Goal: Task Accomplishment & Management: Complete application form

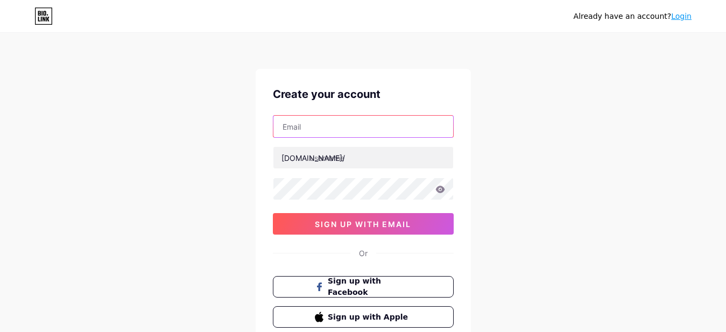
click at [331, 128] on input "text" at bounding box center [363, 127] width 180 height 22
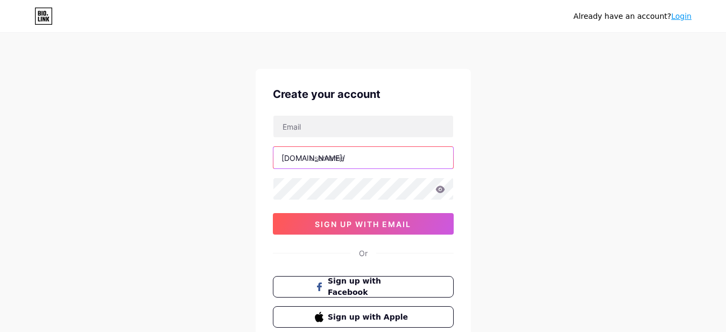
drag, startPoint x: 311, startPoint y: 162, endPoint x: 398, endPoint y: 160, distance: 87.8
click at [398, 160] on input "text" at bounding box center [363, 158] width 180 height 22
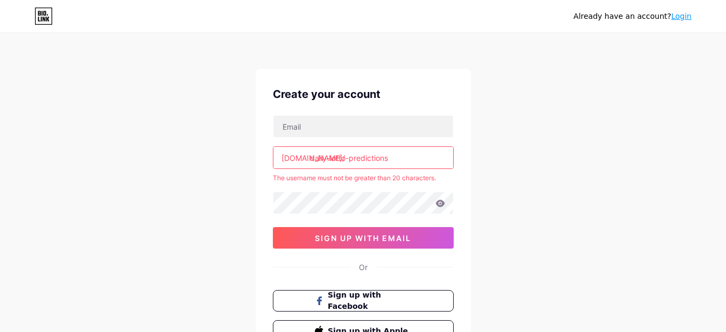
click at [330, 156] on input "daily-lotto-predictions" at bounding box center [363, 158] width 180 height 22
click at [350, 156] on input "daily-lotto-predictions" at bounding box center [363, 158] width 180 height 22
click at [329, 156] on input "daily-lottopredictions" at bounding box center [363, 158] width 180 height 22
click at [398, 155] on input "dailylottopredictions" at bounding box center [363, 158] width 180 height 22
click at [506, 131] on div "Already have an account? Login Create your account bio.link/ dailylottopredicti…" at bounding box center [363, 213] width 726 height 426
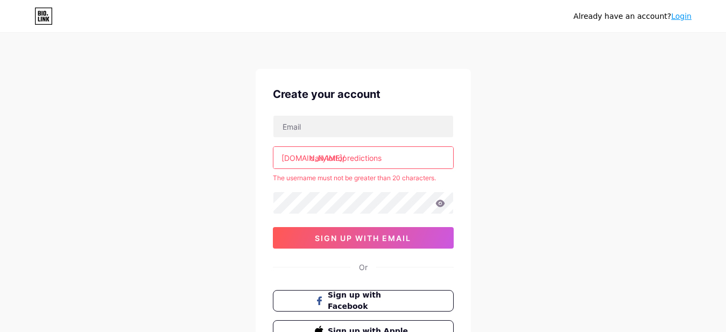
click at [396, 158] on input "dailylottopredictions" at bounding box center [363, 158] width 180 height 22
click at [540, 150] on div "Already have an account? Login Create your account bio.link/ dailylottopredicti…" at bounding box center [363, 213] width 726 height 426
click at [397, 159] on input "dailylottoprediction" at bounding box center [363, 158] width 180 height 22
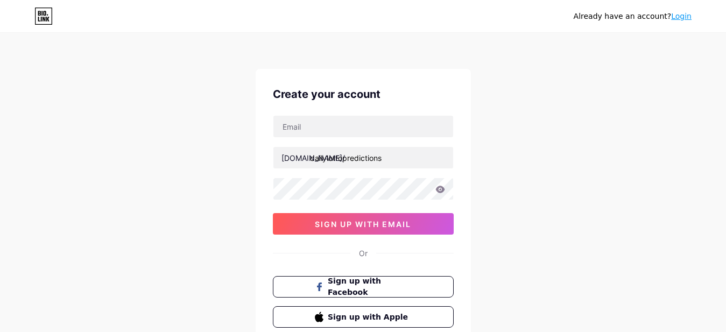
click at [518, 123] on div "Already have an account? Login Create your account bio.link/ dailylottopredicti…" at bounding box center [363, 206] width 726 height 412
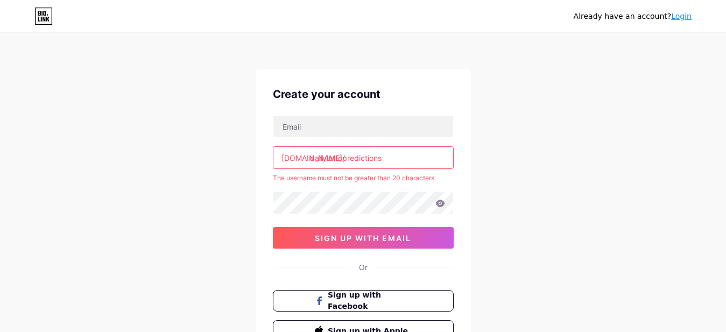
click at [328, 159] on input "dailylottopredictions" at bounding box center [363, 158] width 180 height 22
click at [312, 156] on input "dailylottopredictions" at bounding box center [363, 158] width 180 height 22
click at [327, 157] on input "dailylottopredictions" at bounding box center [363, 158] width 180 height 22
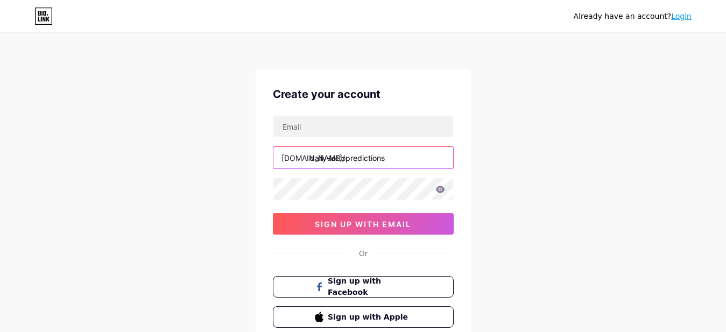
click at [404, 156] on input "daily-lottopredictions" at bounding box center [363, 158] width 180 height 22
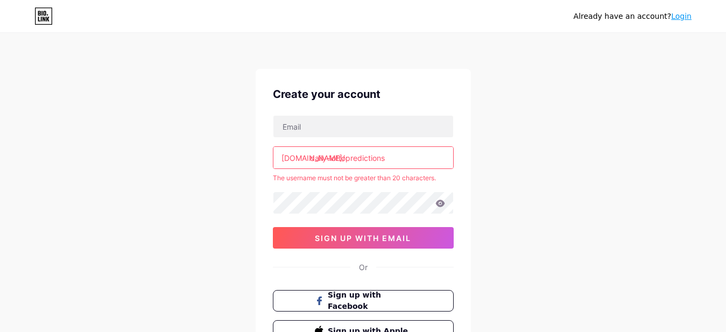
click at [577, 143] on div "Already have an account? Login Create your account bio.link/ daily-lottopredict…" at bounding box center [363, 213] width 726 height 426
click at [327, 158] on input "daily-lottopredictions" at bounding box center [363, 158] width 180 height 22
click at [309, 155] on input "dailylottopredictions" at bounding box center [363, 158] width 180 height 22
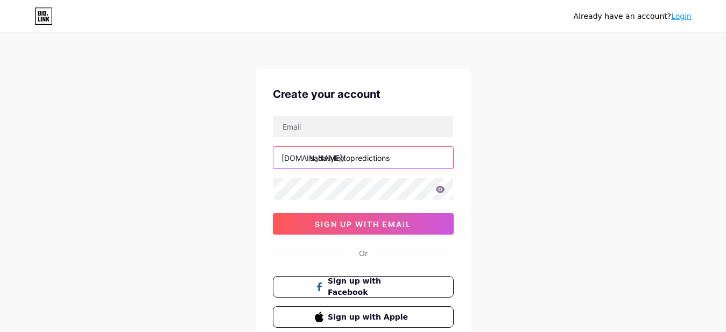
click at [407, 153] on input "sadailylottopredictions" at bounding box center [363, 158] width 180 height 22
click at [532, 111] on div "Already have an account? Login Create your account bio.link/ sadailylottopredic…" at bounding box center [363, 206] width 726 height 412
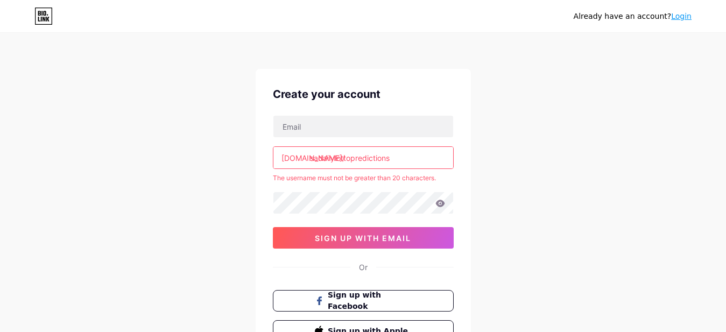
drag, startPoint x: 317, startPoint y: 155, endPoint x: 311, endPoint y: 153, distance: 6.3
click at [311, 153] on input "sadailylottopredictions" at bounding box center [363, 158] width 180 height 22
drag, startPoint x: 343, startPoint y: 157, endPoint x: 449, endPoint y: 154, distance: 106.6
click at [434, 153] on input "dailylottopredictions" at bounding box center [363, 158] width 180 height 22
type input "dailylotto"
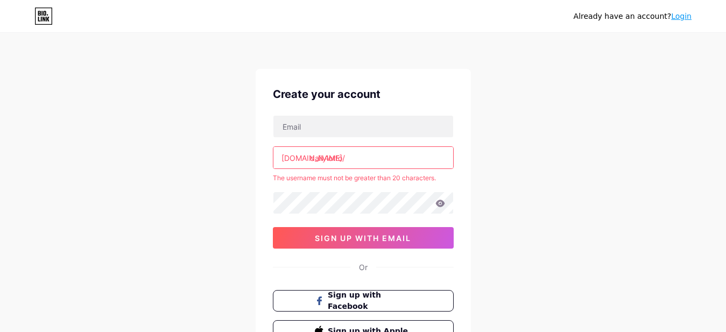
click at [547, 148] on div "Already have an account? Login Create your account bio.link/ dailylotto The use…" at bounding box center [363, 213] width 726 height 426
click at [357, 130] on input "text" at bounding box center [363, 127] width 180 height 22
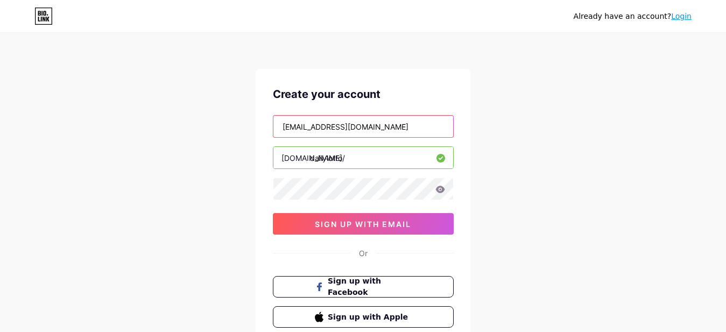
type input "erabaloyi@gmail.com"
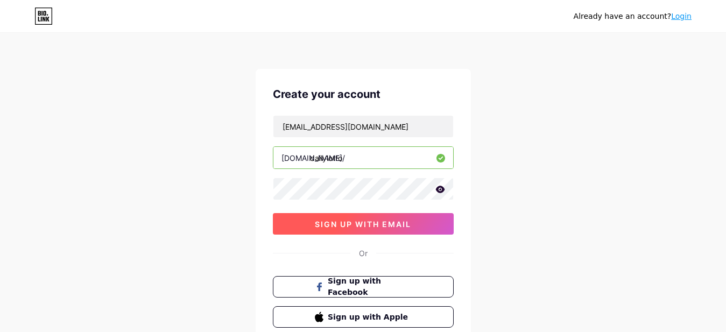
click at [316, 217] on button "sign up with email" at bounding box center [363, 224] width 181 height 22
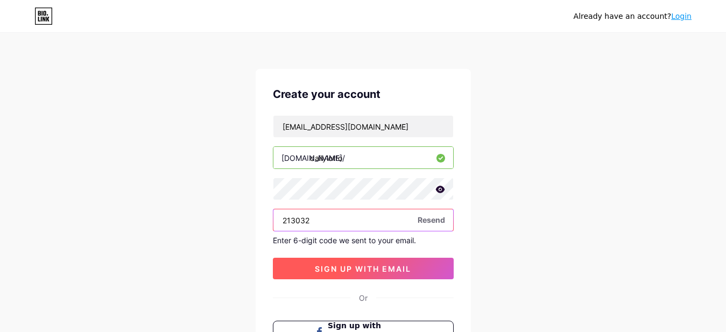
type input "213032"
click at [342, 269] on span "sign up with email" at bounding box center [363, 268] width 96 height 9
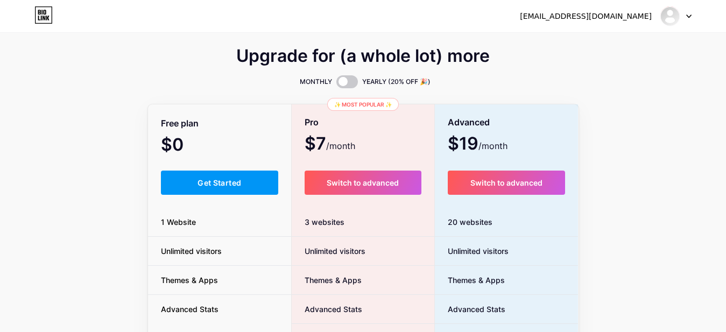
click at [177, 158] on div "Free plan $0 /month Get Started 1 Website Unlimited visitors Themes & Apps Adva…" at bounding box center [220, 295] width 144 height 380
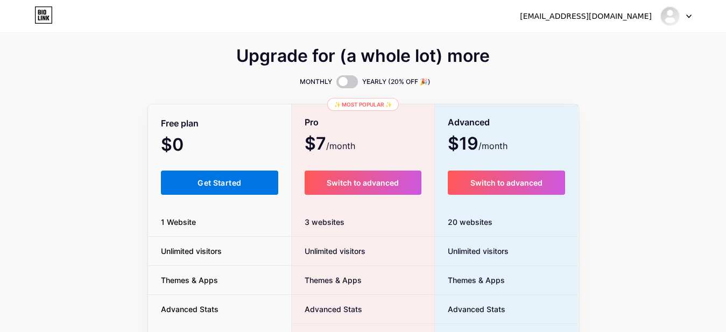
click at [196, 189] on button "Get Started" at bounding box center [220, 183] width 118 height 24
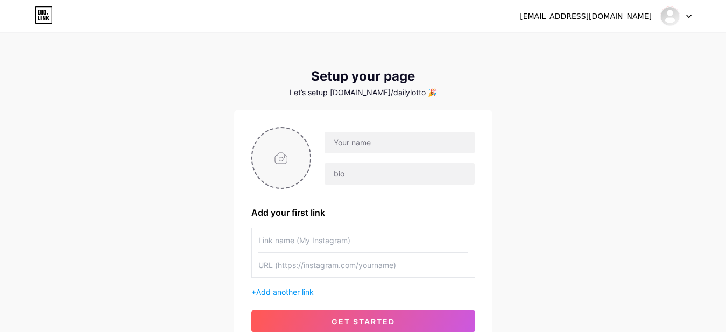
click at [280, 153] on input "file" at bounding box center [281, 158] width 58 height 60
type input "C:\fakepath\DailyLottoPredictions.jpg"
click at [389, 142] on input "text" at bounding box center [400, 143] width 150 height 22
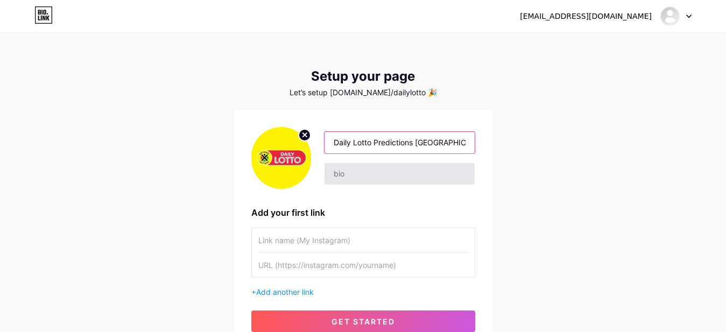
type input "Daily Lotto Predictions South Africa"
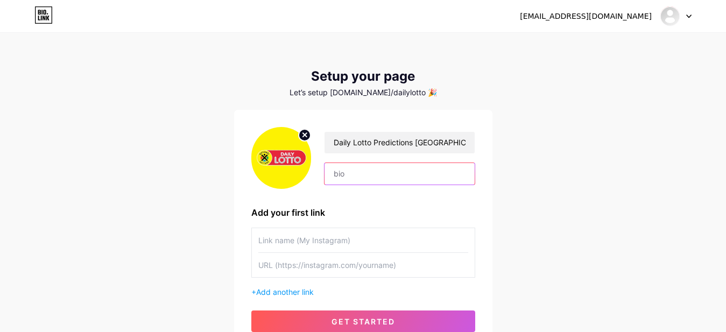
click at [349, 170] on input "text" at bounding box center [400, 174] width 150 height 22
paste input "Daily Lotto Prediction | Daily Lotto Prediction For Today | Daily Lotto Predict…"
drag, startPoint x: 346, startPoint y: 171, endPoint x: 416, endPoint y: 178, distance: 70.3
click at [325, 169] on input "Daily Lotto Prediction | Daily Lotto Prediction For Today | Daily Lotto Predict…" at bounding box center [400, 174] width 150 height 22
click at [409, 171] on input "Daily Lotto Prediction | Daily Lotto Prediction For Today | Daily Lotto Predict…" at bounding box center [400, 174] width 150 height 22
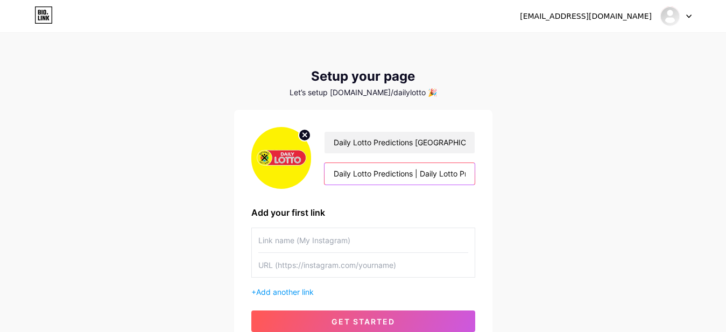
click at [332, 172] on input "Daily Lotto Predictions | Daily Lotto Prediction For Today | Daily Lotto Predic…" at bounding box center [400, 174] width 150 height 22
click at [413, 172] on input "South Africa Daily Lotto Predictions | Daily Lotto Prediction For Today South A…" at bounding box center [400, 174] width 150 height 22
click at [424, 172] on input "South Africa Daily Lotto Predictions | Daily Lotto Prediction For Today South A…" at bounding box center [400, 174] width 150 height 22
click at [421, 171] on input "South Africa Daily Lotto Predictions | Daily Lotto Prediction For Today South A…" at bounding box center [400, 174] width 150 height 22
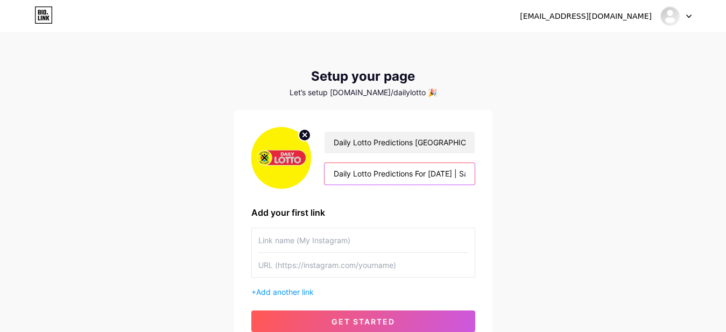
drag, startPoint x: 421, startPoint y: 172, endPoint x: 385, endPoint y: 171, distance: 36.6
click at [385, 169] on input "South Africa Daily Lotto Predictions | Daily Lotto Prediction For Today South A…" at bounding box center [400, 174] width 150 height 22
click at [441, 173] on input "South Africa Daily Lotto Predictions | Daily Lotto Prediction For Today South A…" at bounding box center [400, 174] width 150 height 22
drag, startPoint x: 441, startPoint y: 172, endPoint x: 481, endPoint y: 172, distance: 40.4
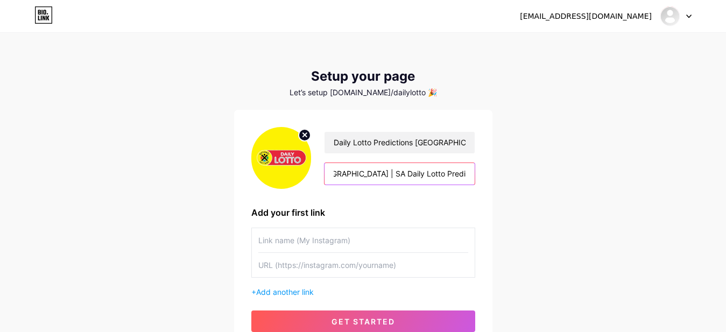
click at [474, 172] on input "South Africa Daily Lotto Predictions | Daily Lotto Prediction For Today South A…" at bounding box center [400, 174] width 150 height 22
click at [467, 174] on input "South Africa Daily Lotto Predictions | Daily Lotto Prediction For Today South A…" at bounding box center [400, 174] width 150 height 22
type input "South Africa Daily Lotto Predictions | Daily Lotto Prediction For Today South A…"
click at [322, 240] on input "text" at bounding box center [363, 240] width 210 height 24
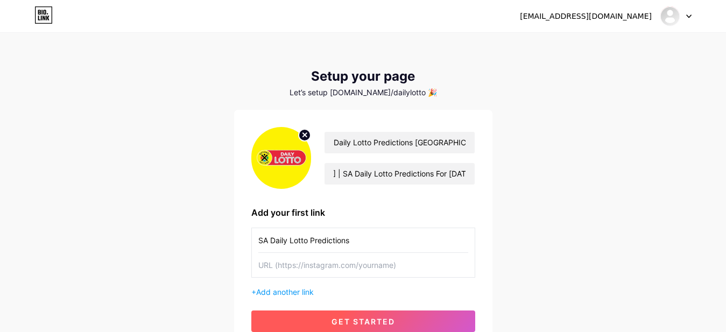
type input "SA Daily Lotto Predictions"
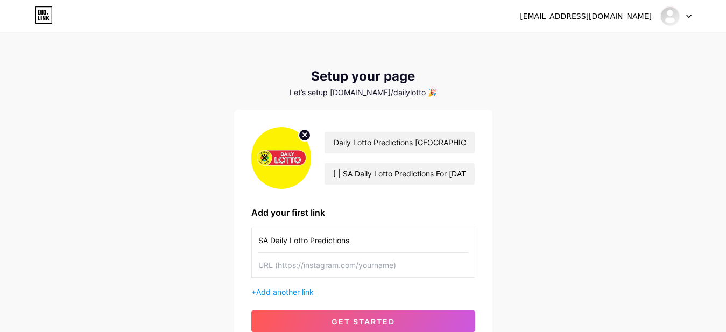
paste input "https://www.quickread.co.za/daily-lotto/"
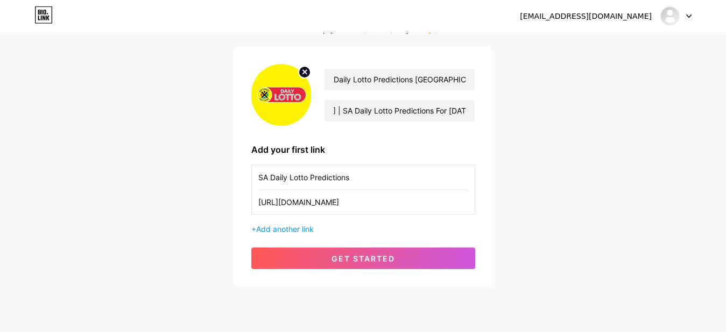
scroll to position [67, 0]
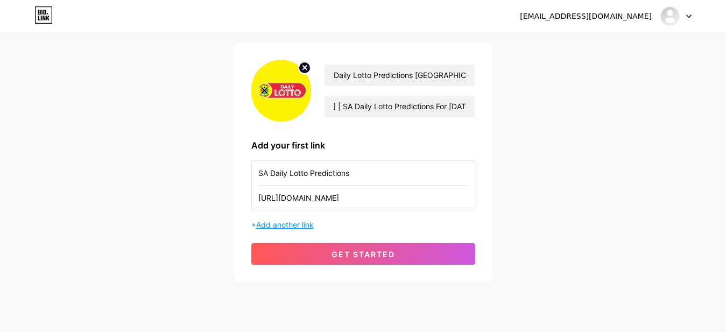
type input "https://www.quickread.co.za/daily-lotto/"
click at [275, 225] on span "Add another link" at bounding box center [285, 224] width 58 height 9
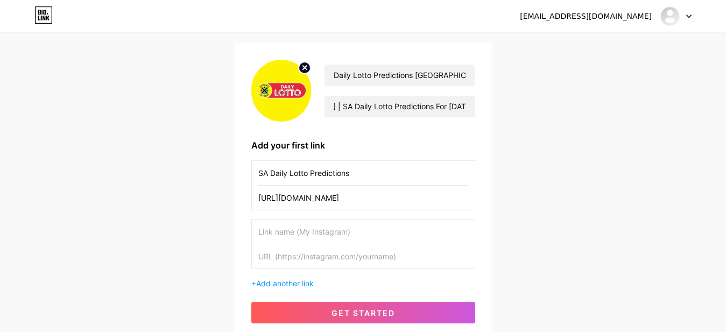
paste input "https://www.quickread.co.za/daily-lotto/"
type input "https://www.quickread.co.za/daily-lotto/"
click at [328, 227] on input "text" at bounding box center [363, 232] width 210 height 24
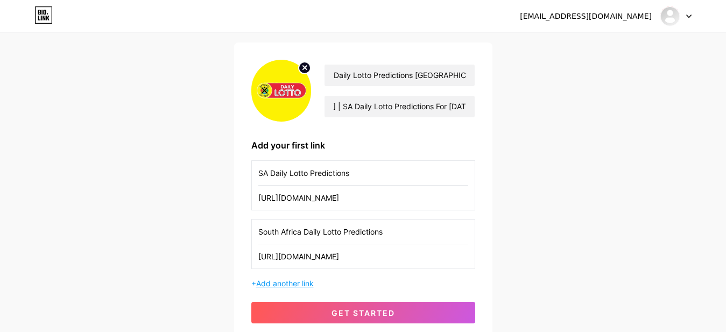
type input "South Africa Daily Lotto Predictions"
click at [292, 285] on span "Add another link" at bounding box center [285, 283] width 58 height 9
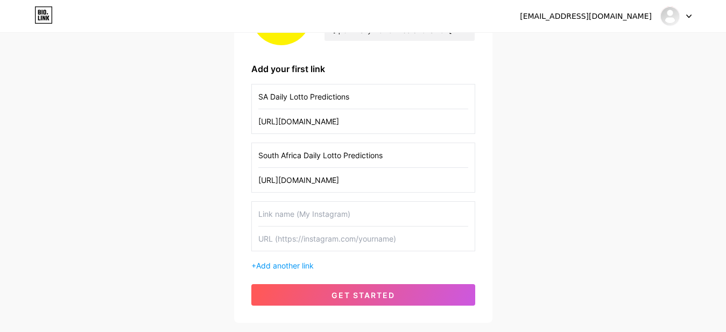
scroll to position [168, 0]
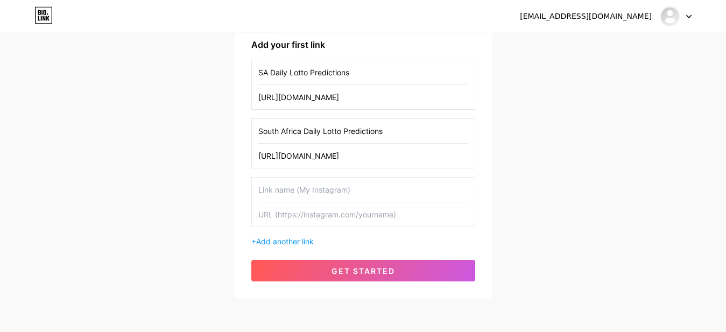
paste input "https://www.quickread.co.za/daily-lotto/"
type input "https://www.quickread.co.za/daily-lotto/"
paste input "Daily Lotto Prediction For Today"
type input "Daily Lotto Prediction For Today"
click at [273, 244] on span "Add another link" at bounding box center [285, 241] width 58 height 9
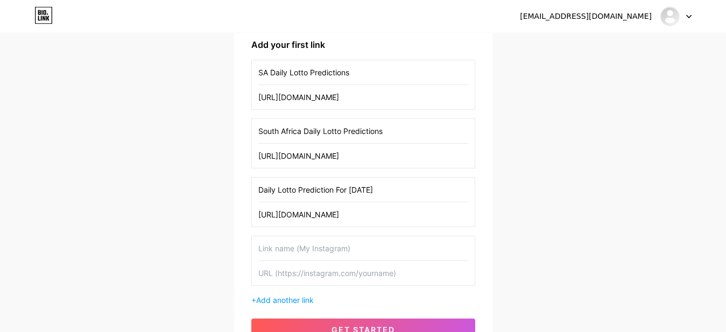
click at [303, 251] on input "text" at bounding box center [363, 248] width 210 height 24
paste input "Daily Lotto Prediction For Today"
type input "Daily Lotto Prediction For Today In South Africa"
paste input "https://www.quickread.co.za/tag/daily-lotto-predictions/"
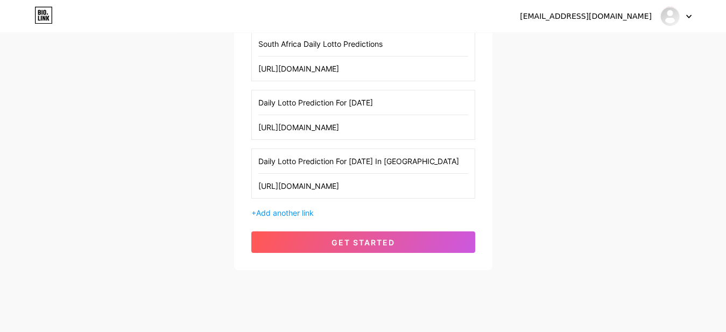
scroll to position [271, 0]
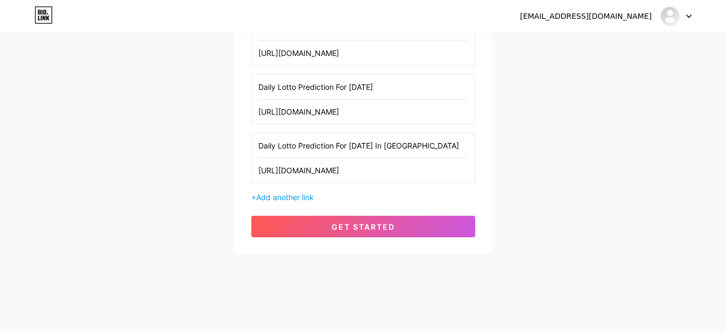
type input "https://www.quickread.co.za/tag/daily-lotto-predictions/"
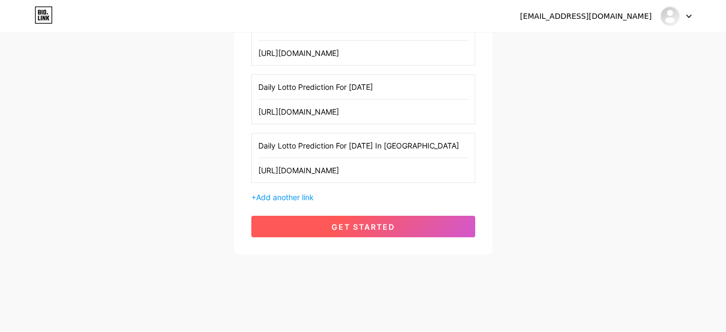
click at [343, 228] on span "get started" at bounding box center [364, 226] width 64 height 9
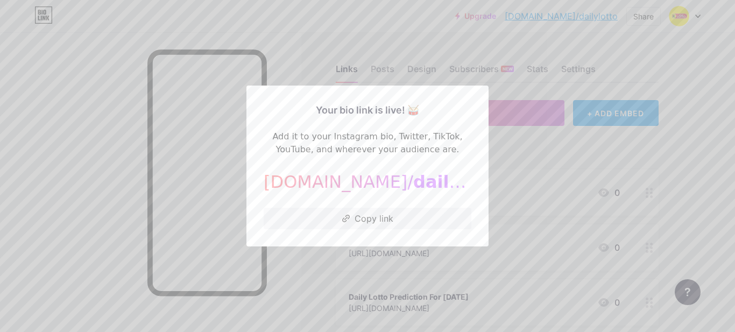
click at [510, 151] on div at bounding box center [367, 166] width 735 height 332
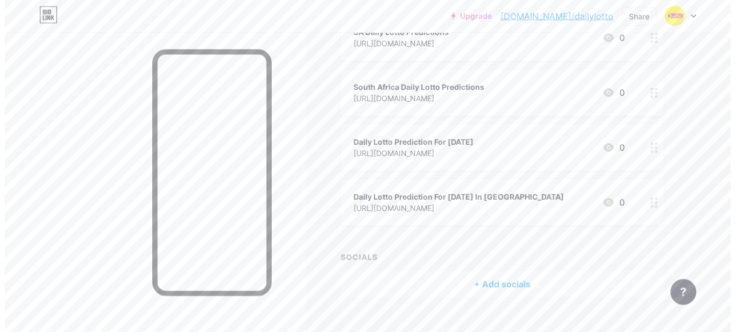
scroll to position [173, 0]
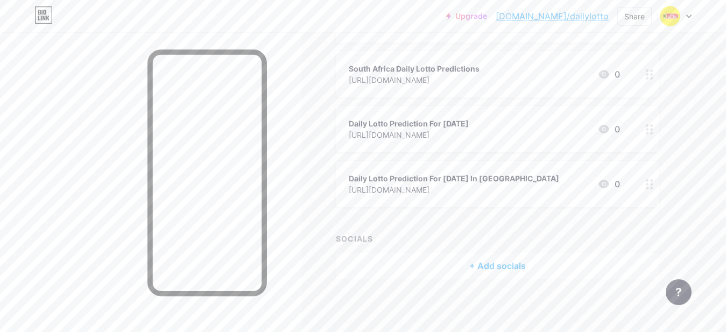
click at [502, 266] on div "+ Add socials" at bounding box center [497, 266] width 323 height 26
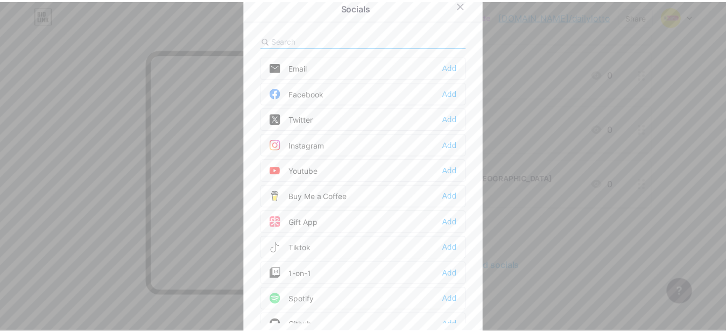
scroll to position [241, 0]
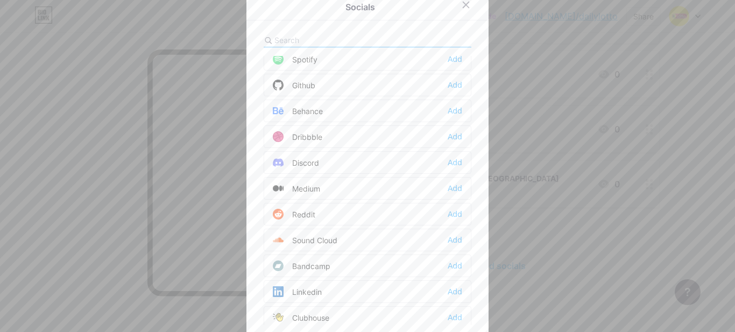
click at [102, 134] on div at bounding box center [367, 166] width 735 height 332
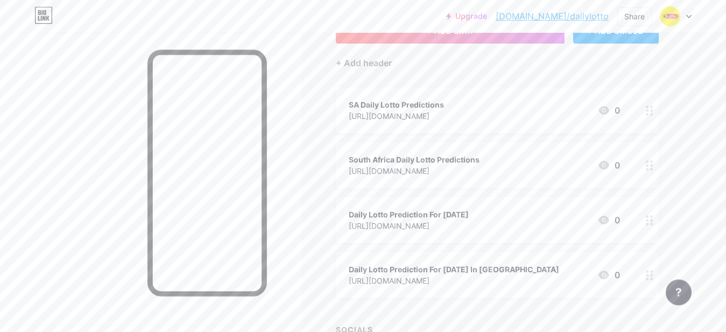
scroll to position [0, 0]
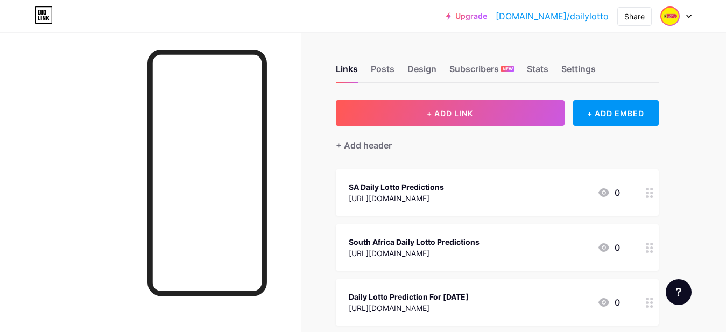
click at [677, 18] on img at bounding box center [669, 16] width 17 height 17
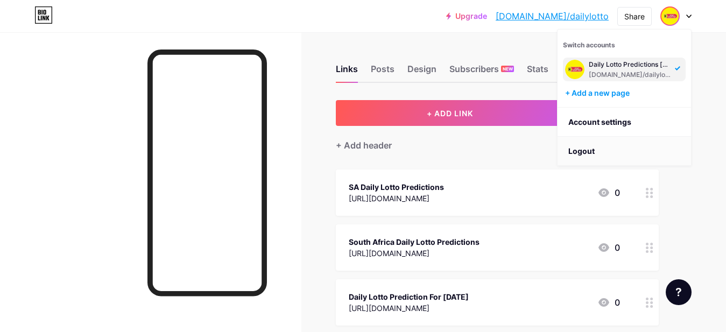
drag, startPoint x: 583, startPoint y: 150, endPoint x: 593, endPoint y: 144, distance: 11.4
click at [583, 150] on li "Logout" at bounding box center [624, 151] width 133 height 29
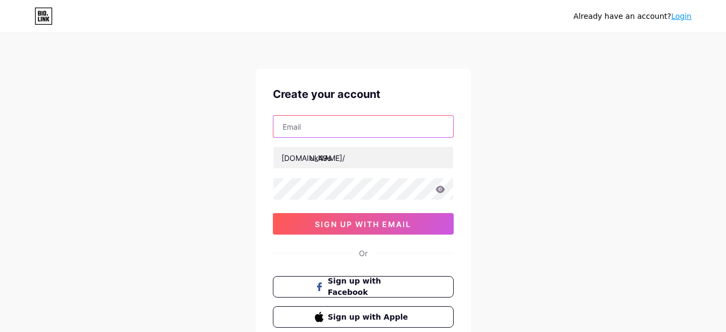
click at [309, 126] on input "text" at bounding box center [363, 127] width 180 height 22
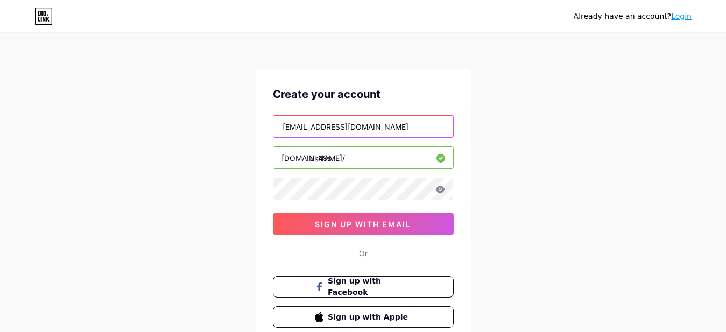
type input "[EMAIL_ADDRESS][DOMAIN_NAME]"
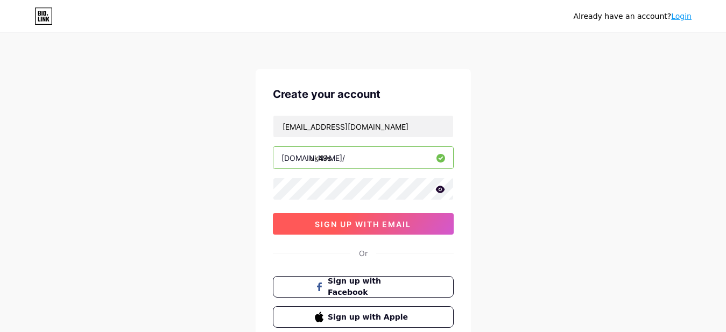
click at [329, 222] on span "sign up with email" at bounding box center [363, 224] width 96 height 9
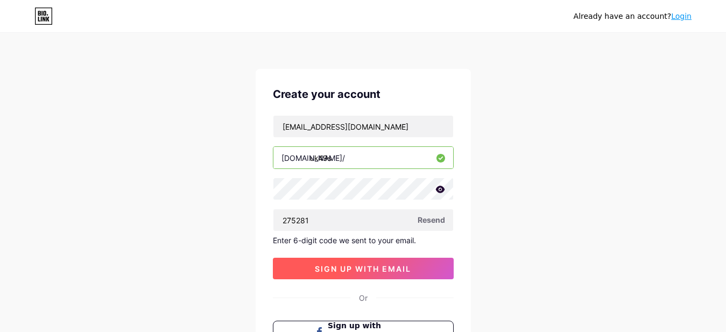
type input "275281"
click at [343, 269] on span "sign up with email" at bounding box center [363, 268] width 96 height 9
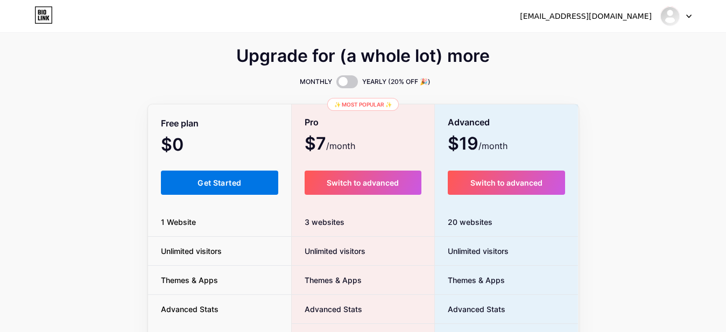
click at [203, 179] on span "Get Started" at bounding box center [220, 182] width 44 height 9
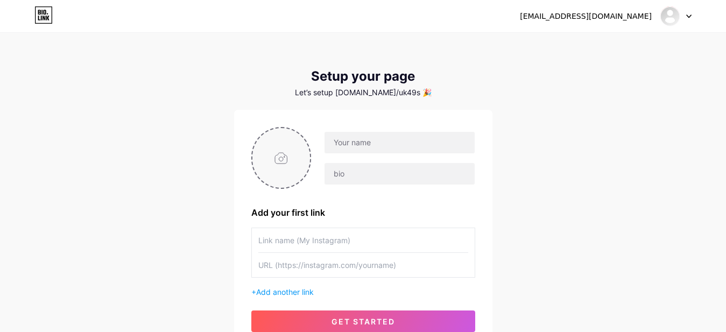
click at [282, 150] on input "file" at bounding box center [281, 158] width 58 height 60
click at [272, 145] on input "file" at bounding box center [281, 158] width 58 height 60
type input "C:\fakepath\UK49s [GEOGRAPHIC_DATA]JPG"
click at [351, 141] on input "text" at bounding box center [400, 143] width 150 height 22
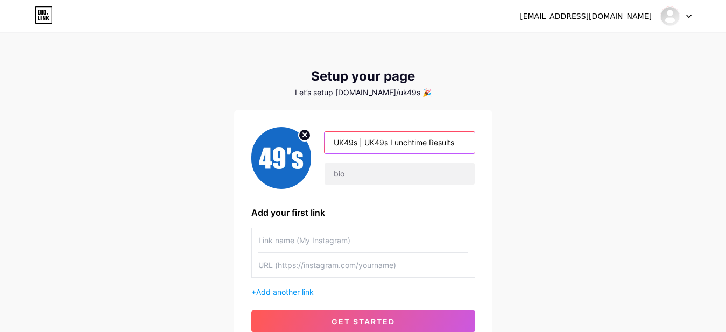
click at [336, 143] on input "UK49s | UK49s Lunchtime Results" at bounding box center [400, 143] width 150 height 22
type input "UK49s | UK49s Lunchtime Results"
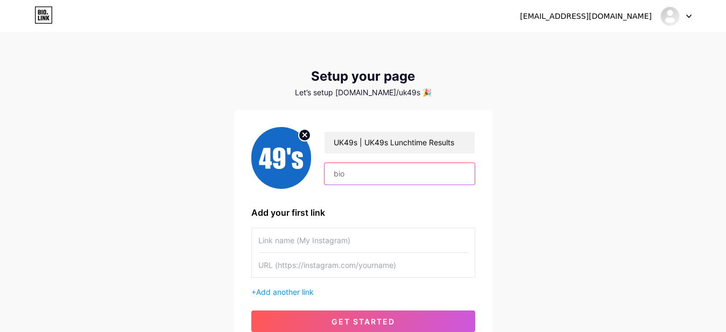
click at [382, 177] on input "text" at bounding box center [400, 174] width 150 height 22
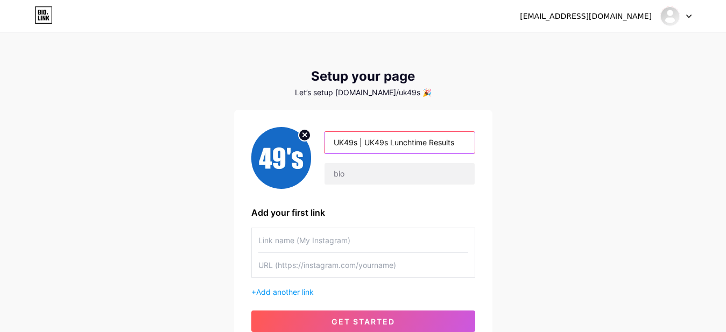
click at [414, 144] on input "UK49s | UK49s Lunchtime Results" at bounding box center [400, 143] width 150 height 22
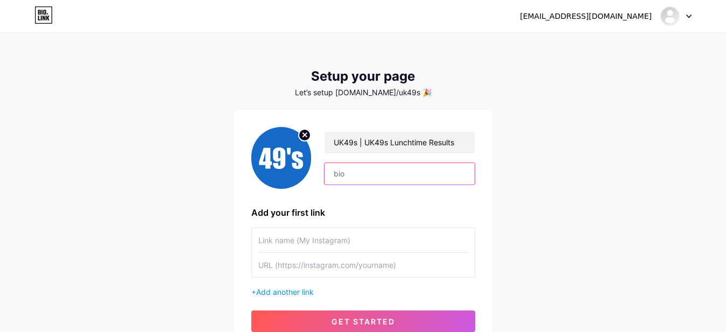
click at [397, 178] on input "text" at bounding box center [400, 174] width 150 height 22
paste input "The UK49s is a popular fixed-odds lottery game originally from the [GEOGRAPHIC_…"
drag, startPoint x: 418, startPoint y: 175, endPoint x: 544, endPoint y: 175, distance: 125.4
click at [474, 175] on input "The UK49s is a popular fixed-odds lottery game originally from the [GEOGRAPHIC_…" at bounding box center [400, 174] width 150 height 22
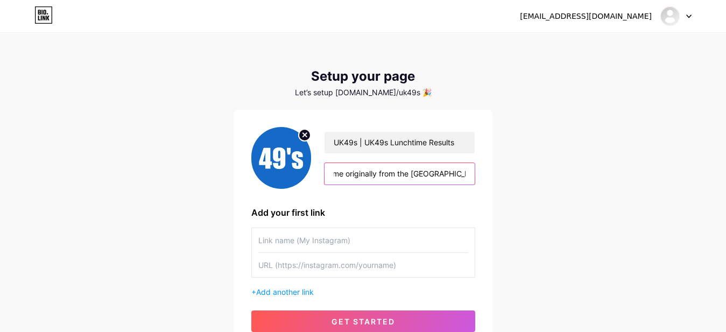
scroll to position [0, 0]
drag, startPoint x: 441, startPoint y: 172, endPoint x: 286, endPoint y: 173, distance: 154.5
click at [325, 173] on input "The UK49s is a popular fixed-odds lottery game originally from the [GEOGRAPHIC_…" at bounding box center [400, 174] width 150 height 22
type input "The UK49s is a popular fixed-odds lottery game originally from the [GEOGRAPHIC_…"
drag, startPoint x: 583, startPoint y: 139, endPoint x: 590, endPoint y: 137, distance: 7.5
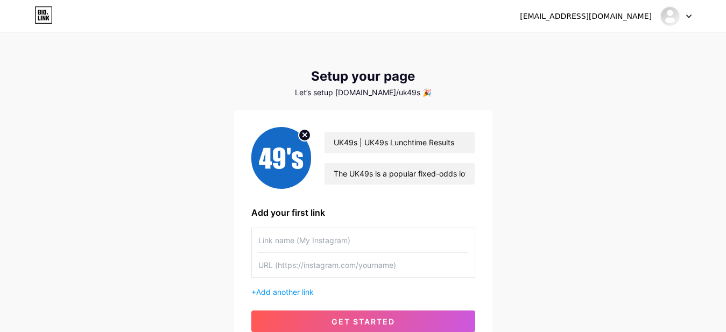
click at [583, 139] on div "[EMAIL_ADDRESS][DOMAIN_NAME] Dashboard Logout Setup your page Let’s setup [DOMA…" at bounding box center [363, 192] width 726 height 384
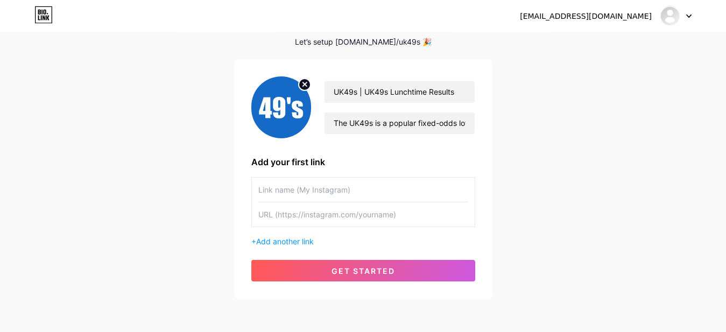
scroll to position [58, 0]
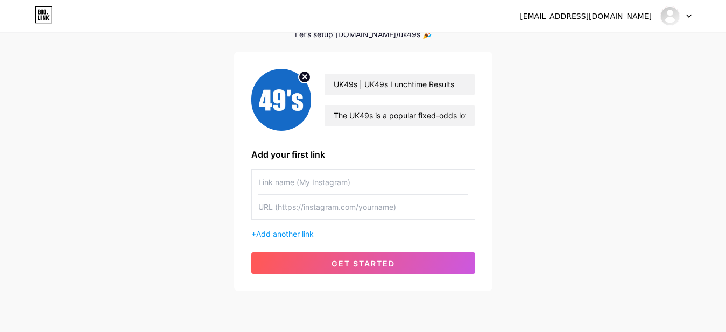
click at [333, 185] on input "text" at bounding box center [363, 182] width 210 height 24
type input "UK49s"
paste input "[URL][DOMAIN_NAME]"
type input "[URL][DOMAIN_NAME]"
click at [294, 234] on span "Add another link" at bounding box center [285, 233] width 58 height 9
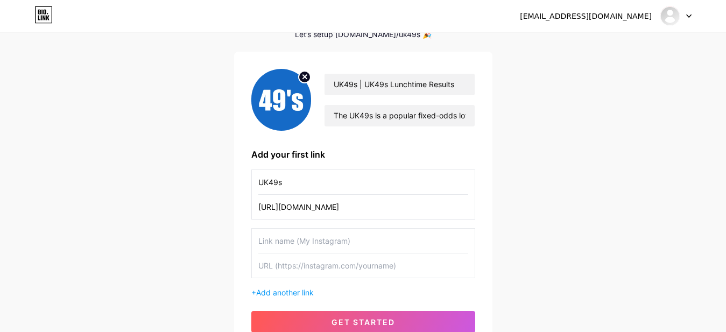
click at [328, 243] on input "text" at bounding box center [363, 241] width 210 height 24
type input "UK49s Lunchtime Results For [DATE] in [GEOGRAPHIC_DATA]"
paste input "[URL][DOMAIN_NAME]"
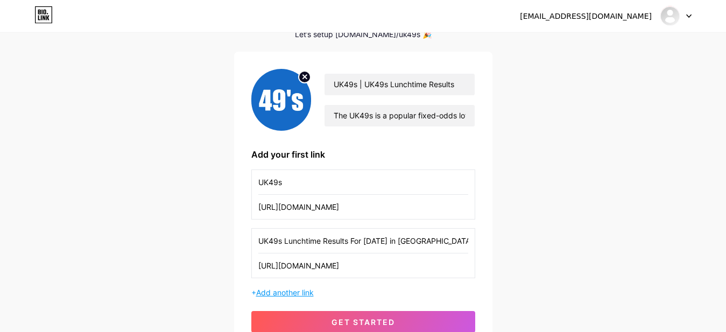
type input "[URL][DOMAIN_NAME]"
click at [306, 291] on span "Add another link" at bounding box center [285, 292] width 58 height 9
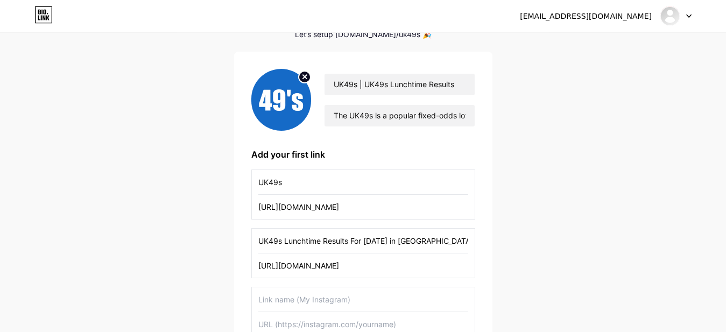
click at [294, 298] on input "text" at bounding box center [363, 299] width 210 height 24
type input "UK49s Teatime Results For [DATE] In [GEOGRAPHIC_DATA]"
drag, startPoint x: 393, startPoint y: 241, endPoint x: 387, endPoint y: 239, distance: 5.6
click at [387, 239] on input "UK49s Lunchtime Results For [DATE] in [GEOGRAPHIC_DATA]" at bounding box center [363, 241] width 210 height 24
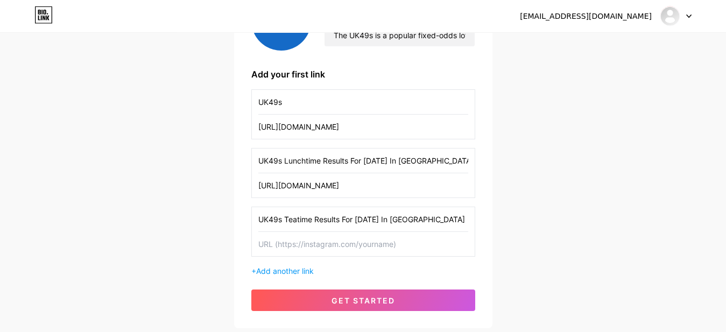
type input "UK49s Lunchtime Results For [DATE] In [GEOGRAPHIC_DATA]"
paste input "[URL][DOMAIN_NAME]"
type input "[URL][DOMAIN_NAME]"
click at [290, 272] on span "Add another link" at bounding box center [285, 270] width 58 height 9
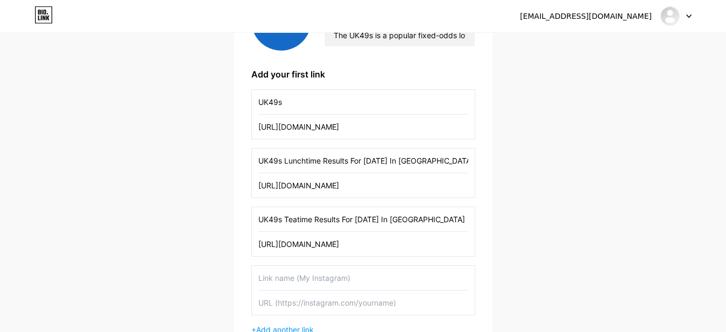
click at [299, 276] on input "text" at bounding box center [363, 278] width 210 height 24
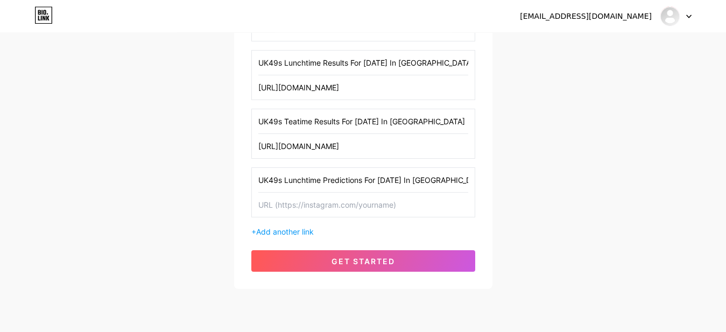
scroll to position [247, 0]
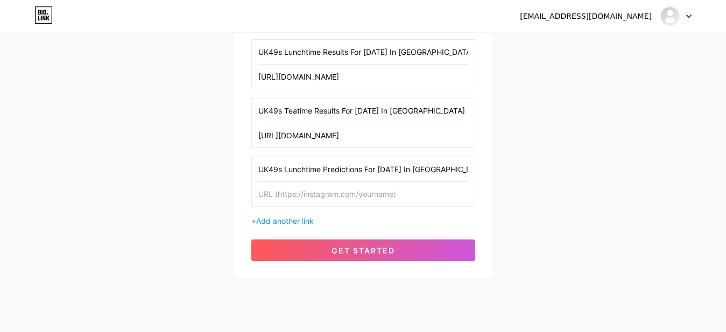
type input "UK49s Lunchtime Predictions For [DATE] In [GEOGRAPHIC_DATA]"
paste input "[URL][DOMAIN_NAME]"
type input "[URL][DOMAIN_NAME]"
click at [292, 223] on span "Add another link" at bounding box center [285, 220] width 58 height 9
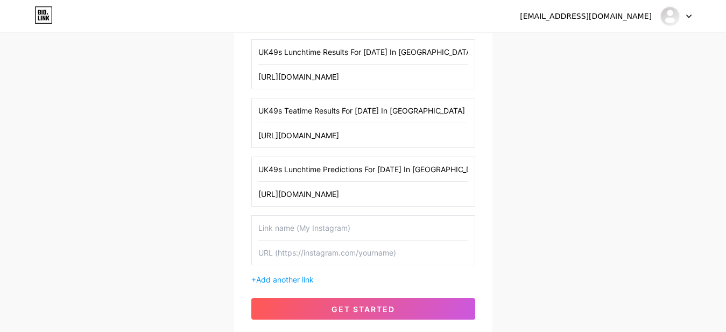
click at [297, 253] on input "text" at bounding box center [363, 253] width 210 height 24
paste input "[URL][DOMAIN_NAME]"
type input "[URL][DOMAIN_NAME]"
click at [301, 221] on input "text" at bounding box center [363, 228] width 210 height 24
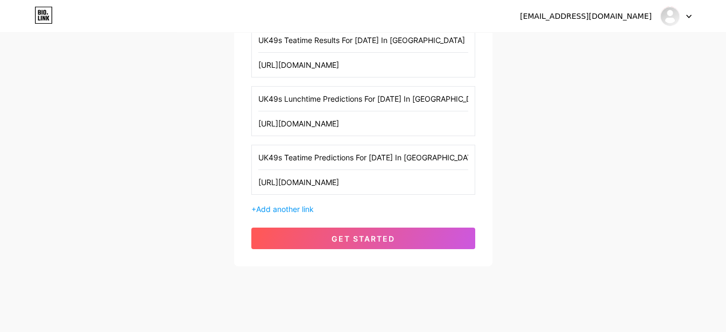
scroll to position [320, 0]
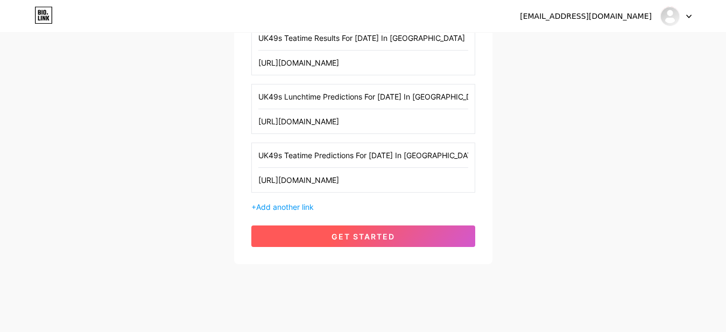
type input "UK49s Teatime Predictions For [DATE] In [GEOGRAPHIC_DATA]"
click at [362, 239] on span "get started" at bounding box center [364, 236] width 64 height 9
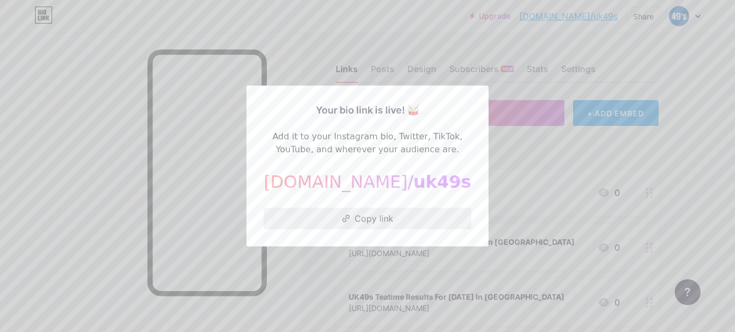
click at [371, 222] on button "Copy link" at bounding box center [368, 219] width 208 height 22
click at [682, 68] on div at bounding box center [367, 166] width 735 height 332
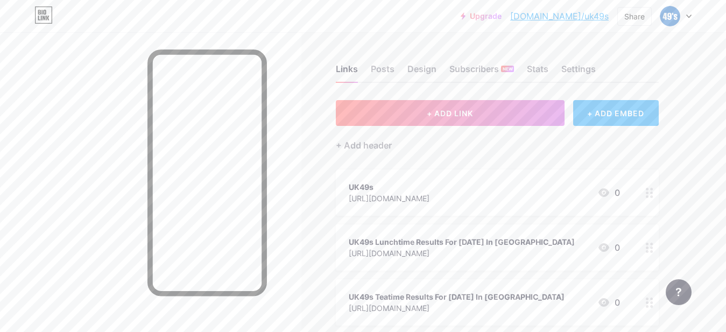
click at [633, 112] on div "+ ADD EMBED" at bounding box center [616, 113] width 86 height 26
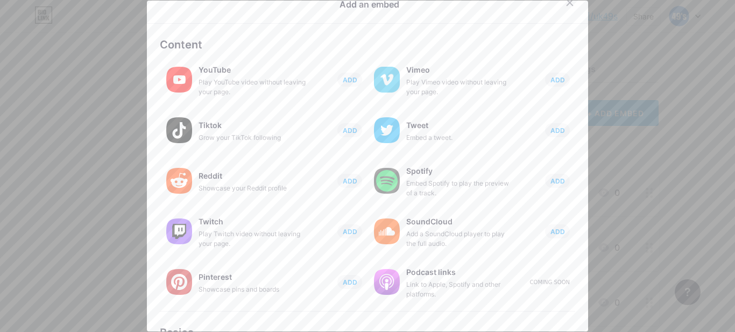
scroll to position [1, 0]
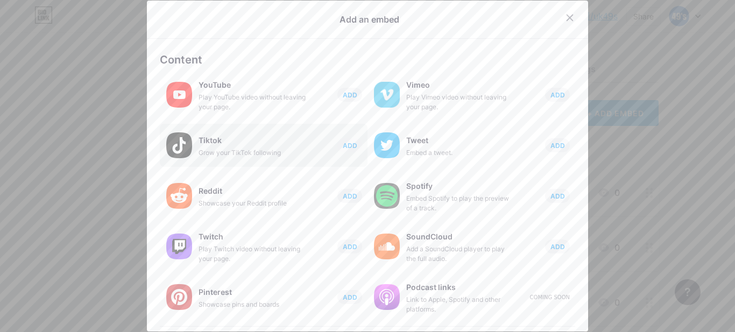
click at [230, 147] on div "Tiktok" at bounding box center [253, 140] width 108 height 15
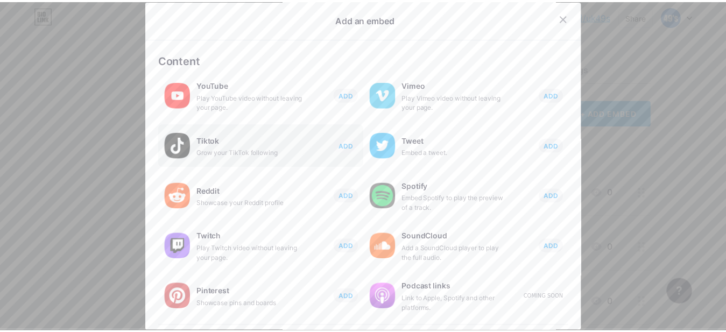
scroll to position [0, 0]
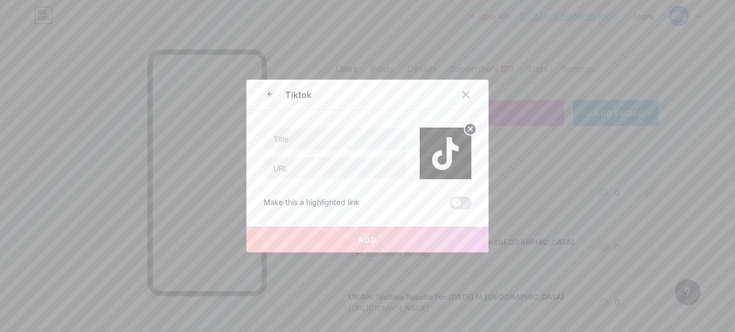
click at [463, 95] on icon at bounding box center [466, 95] width 6 height 6
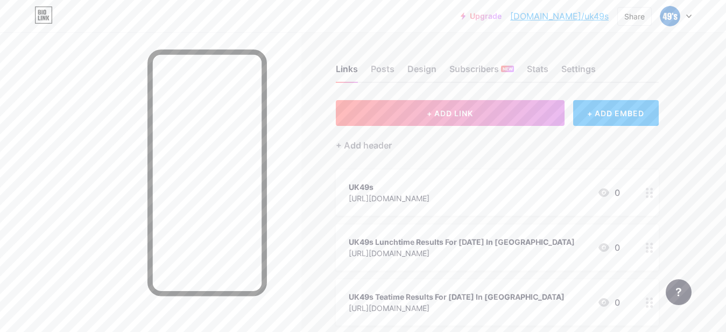
click at [688, 13] on div at bounding box center [675, 15] width 31 height 19
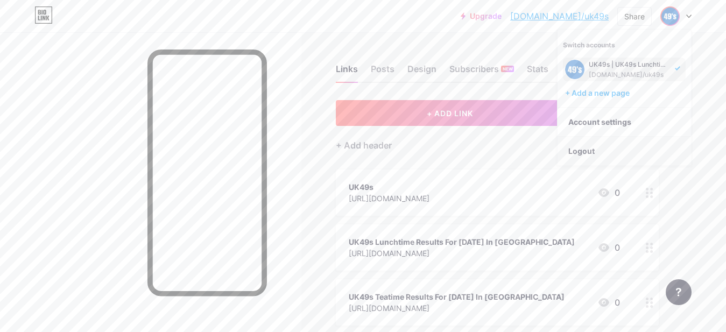
click at [590, 151] on li "Logout" at bounding box center [624, 151] width 133 height 29
